Goal: Check status: Check status

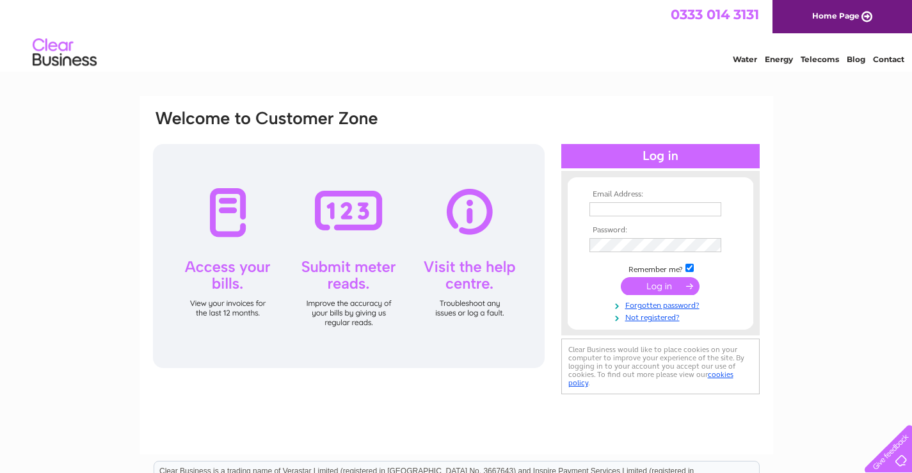
type input "hazel@adampurves.com"
click at [653, 282] on input "submit" at bounding box center [660, 286] width 79 height 18
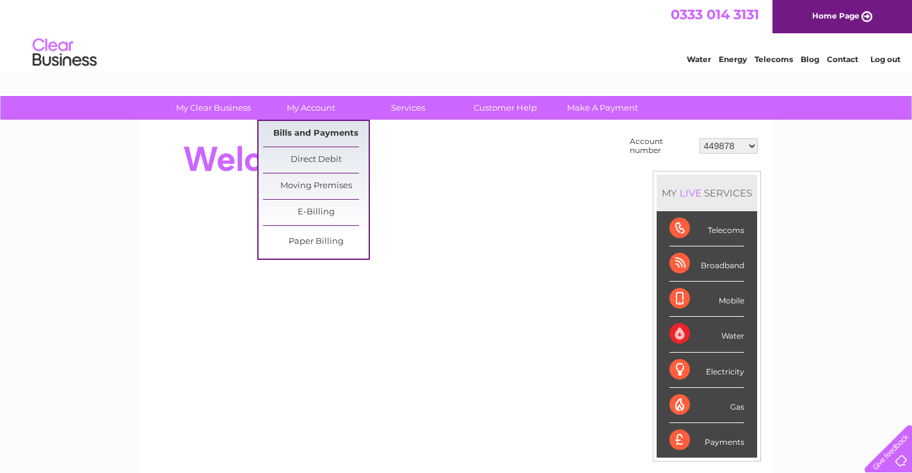
click at [321, 131] on link "Bills and Payments" at bounding box center [316, 134] width 106 height 26
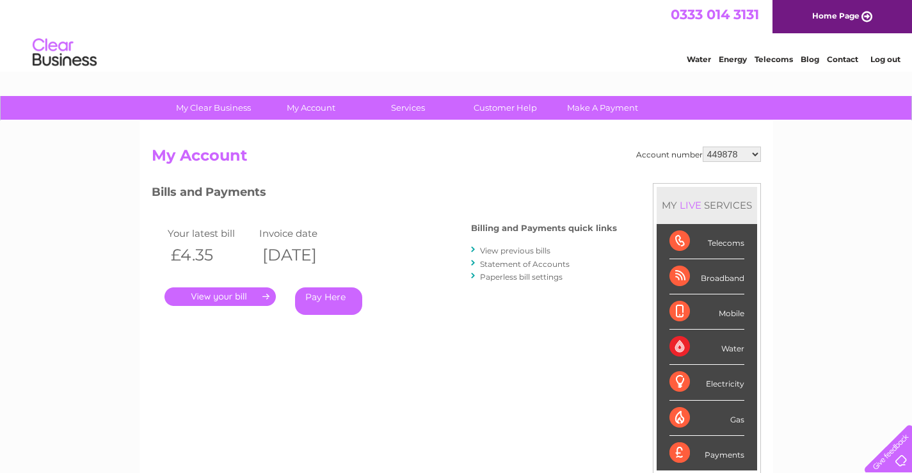
click at [754, 153] on select "449878 911729 929282 967788 30304859 30304862 30304864 30304866 30304869 303053…" at bounding box center [732, 154] width 58 height 15
select select "30304859"
click at [703, 147] on select "449878 911729 929282 967788 30304859 30304862 30304864 30304866 30304869 303053…" at bounding box center [732, 154] width 58 height 15
click at [218, 294] on link "." at bounding box center [220, 296] width 111 height 19
